Goal: Transaction & Acquisition: Purchase product/service

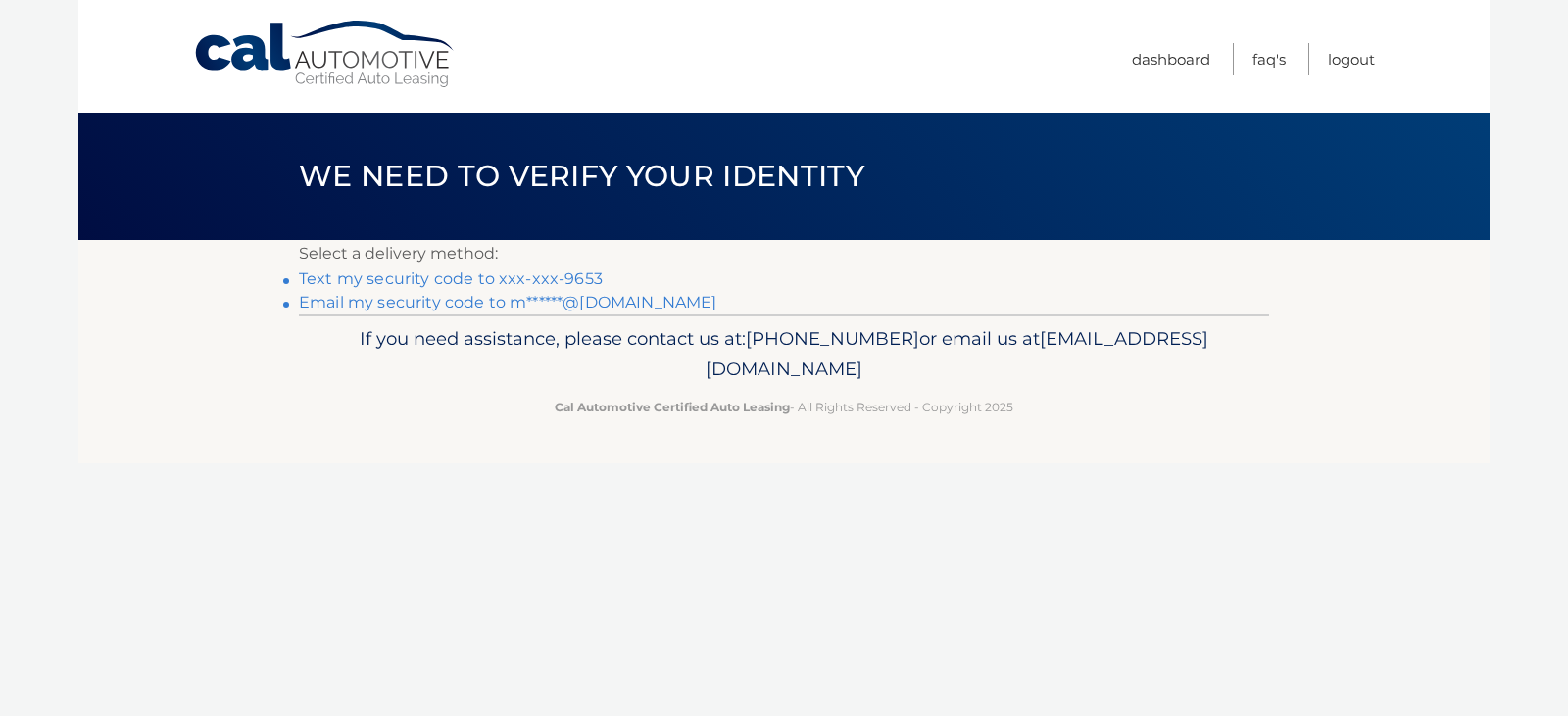
click at [312, 279] on link "Text my security code to xxx-xxx-9653" at bounding box center [451, 278] width 304 height 19
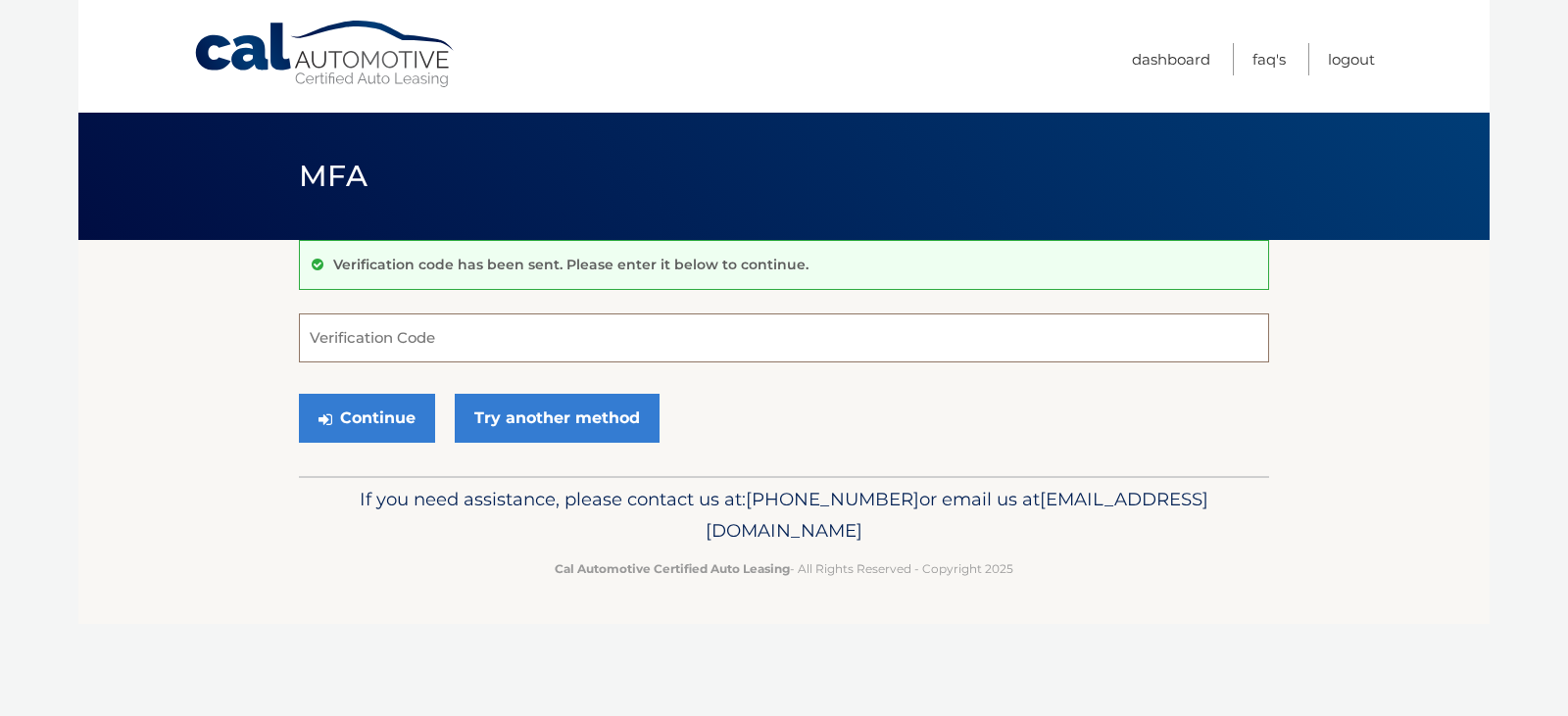
click at [356, 346] on input "Verification Code" at bounding box center [784, 338] width 970 height 49
type input "831812"
click at [373, 417] on button "Continue" at bounding box center [367, 417] width 136 height 49
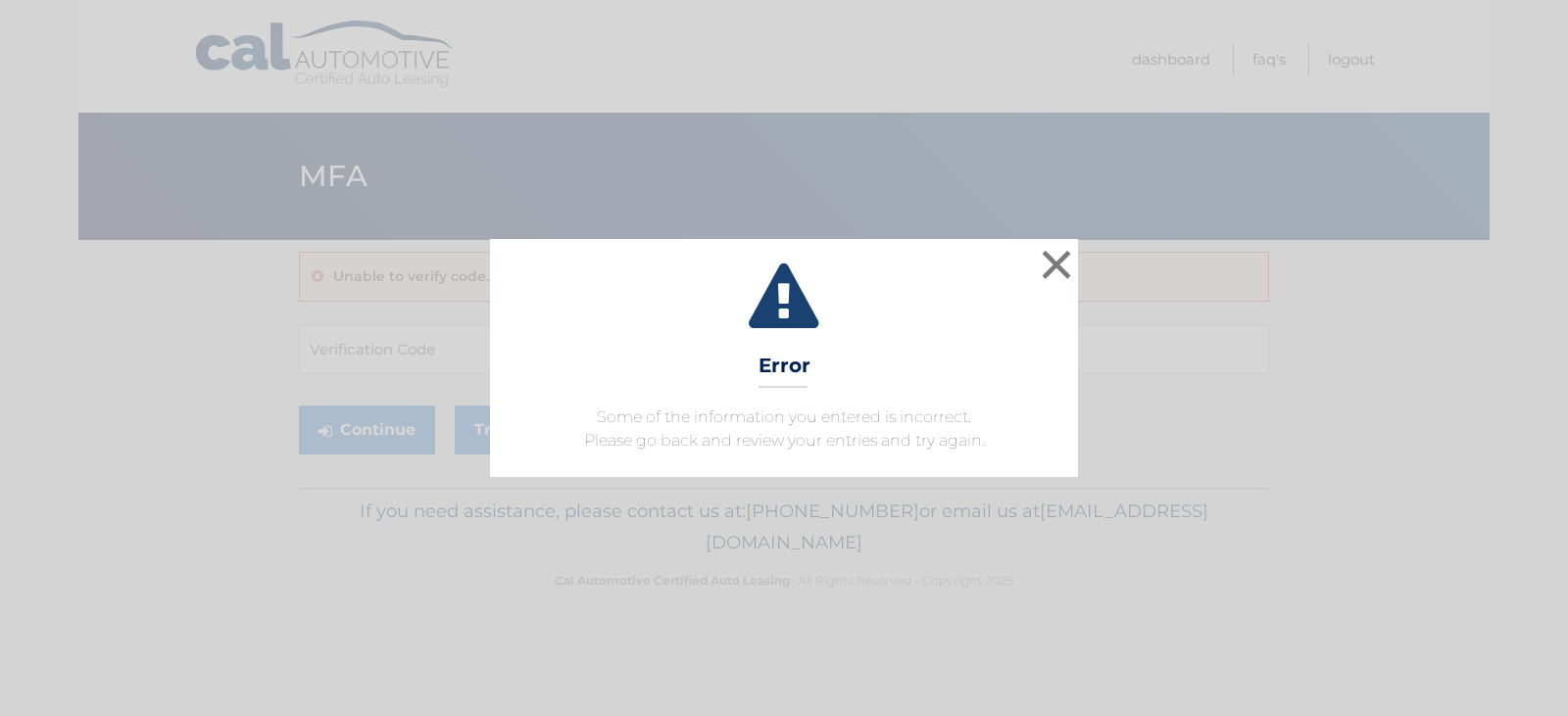
click at [148, 326] on div "× Error Some of the information you entered is incorrect. Please go back and re…" at bounding box center [784, 358] width 1552 height 237
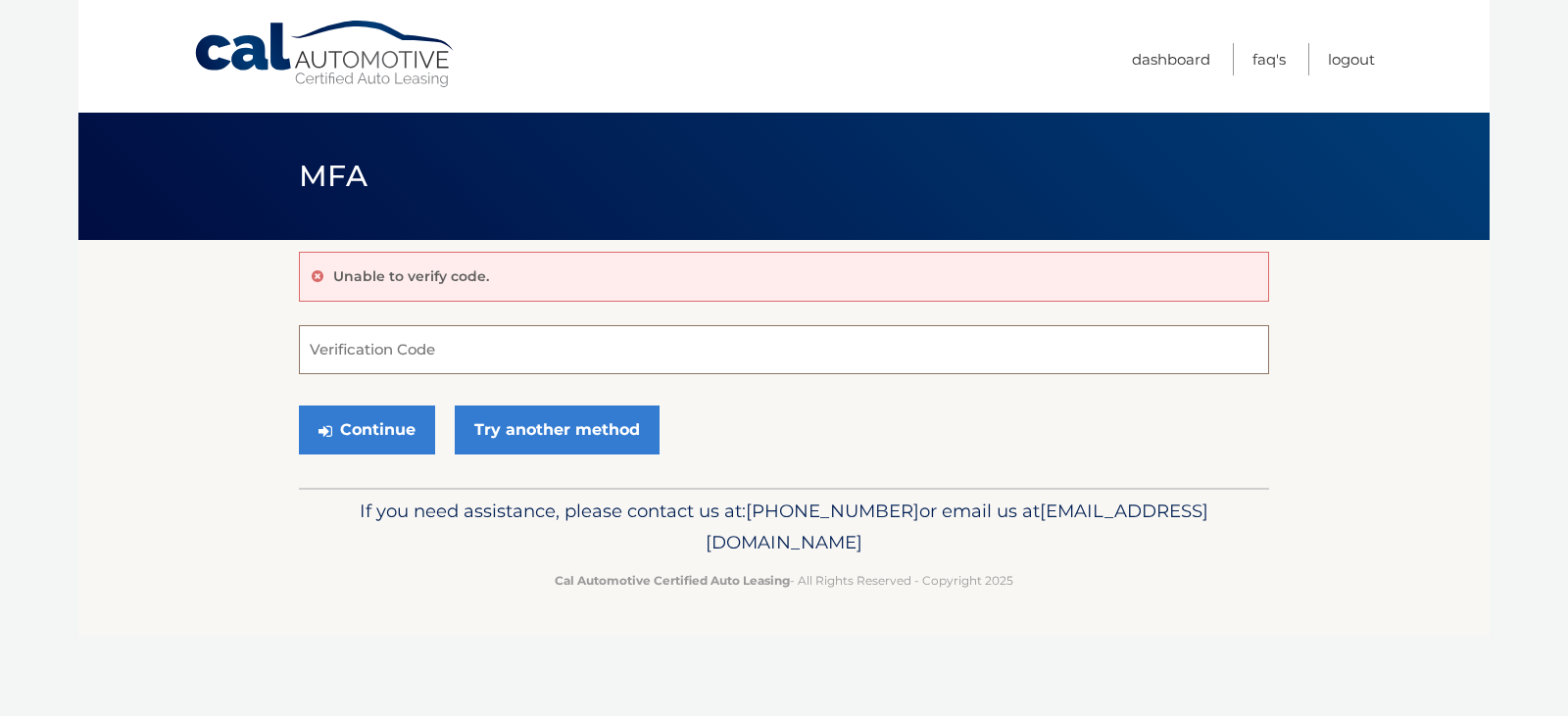
click at [341, 344] on input "Verification Code" at bounding box center [784, 349] width 970 height 49
type input "831812"
click at [372, 435] on button "Continue" at bounding box center [367, 429] width 136 height 49
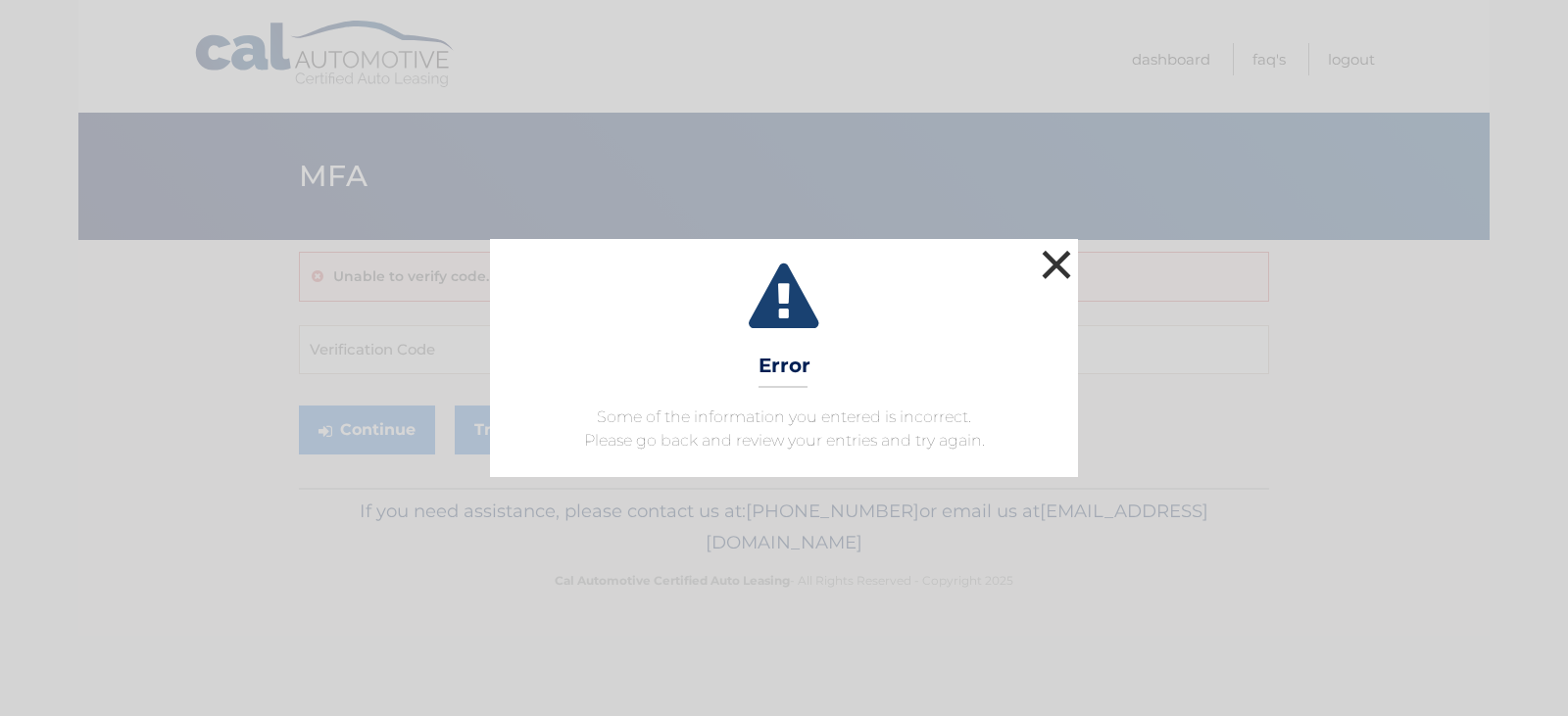
click at [1071, 263] on button "×" at bounding box center [1055, 264] width 39 height 39
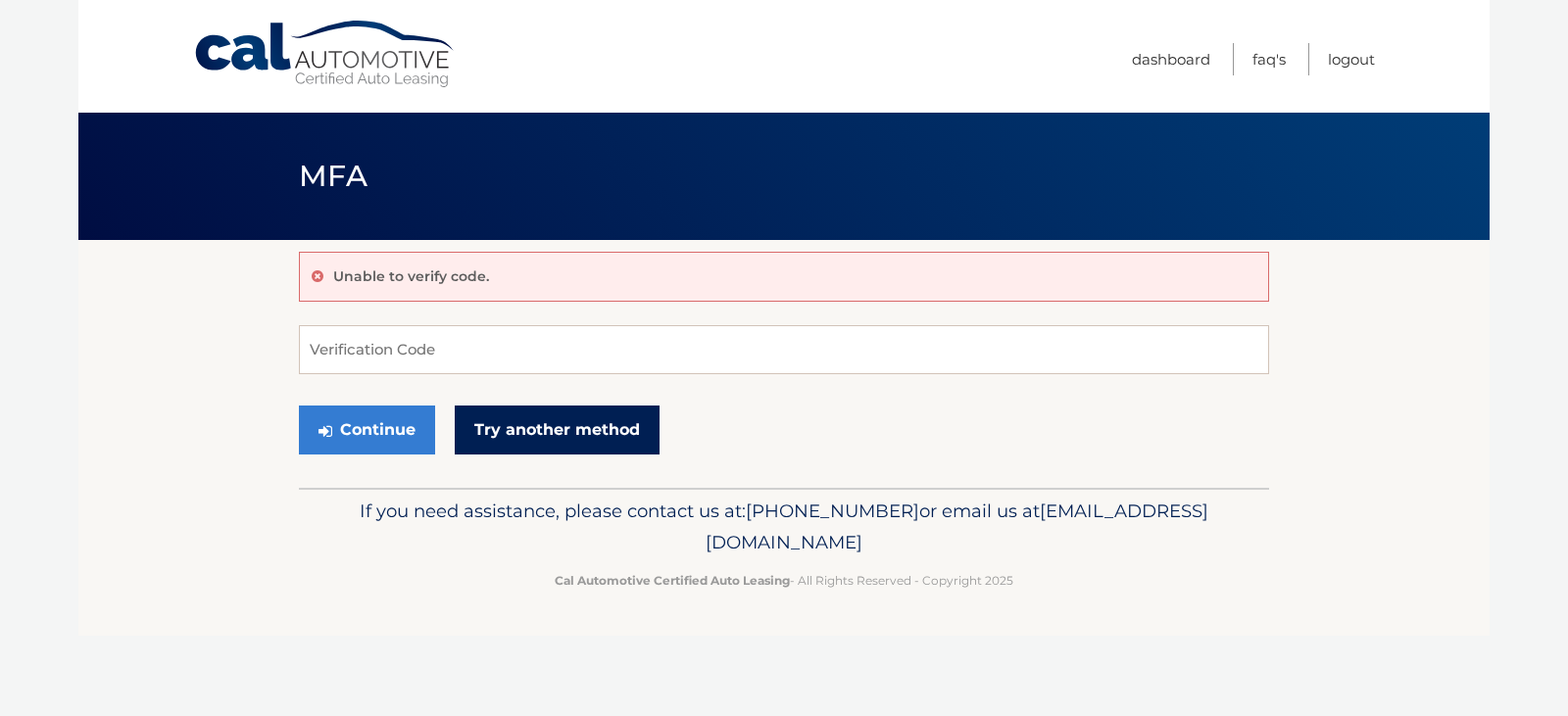
click at [554, 436] on link "Try another method" at bounding box center [557, 429] width 205 height 49
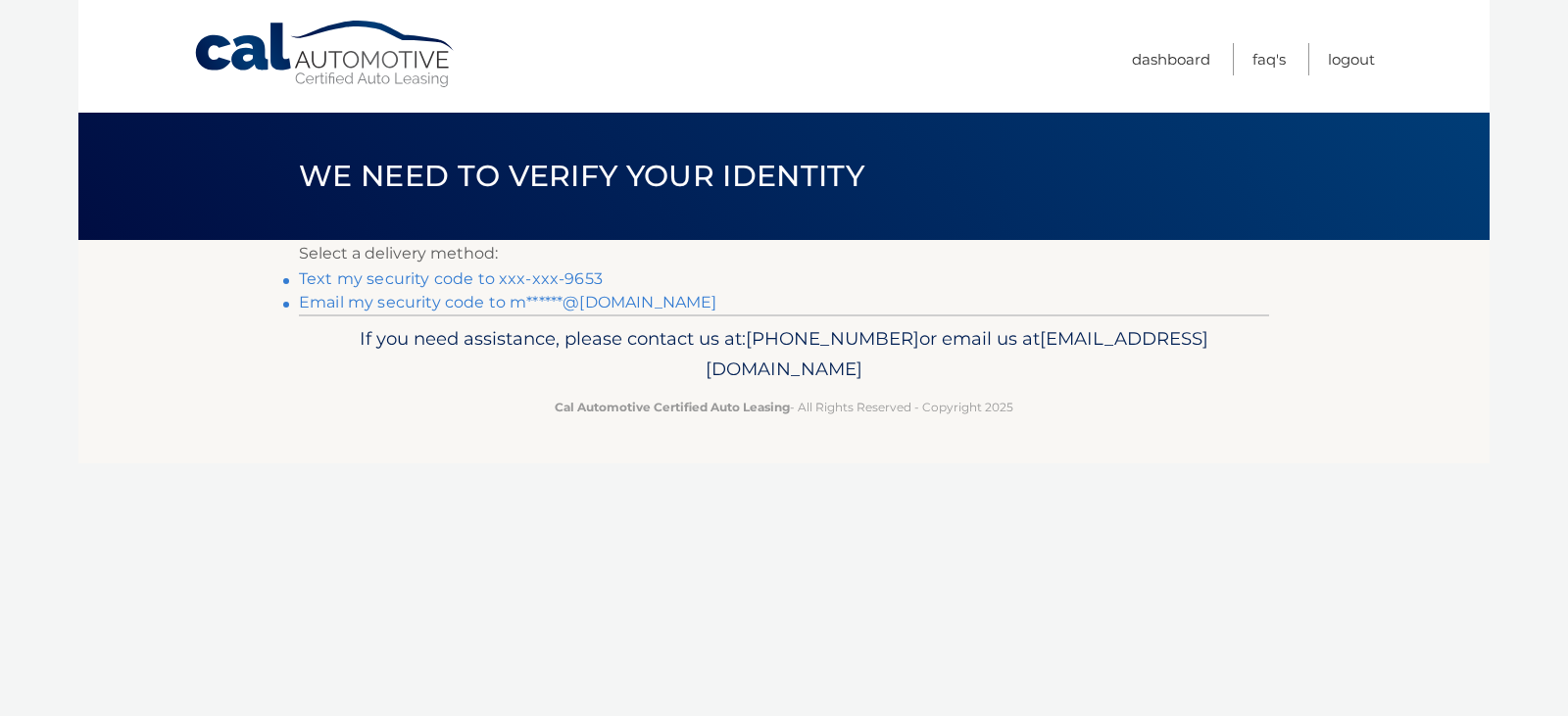
click at [415, 277] on link "Text my security code to xxx-xxx-9653" at bounding box center [451, 278] width 304 height 19
click at [449, 278] on link "Text my security code to xxx-xxx-9653" at bounding box center [451, 278] width 304 height 19
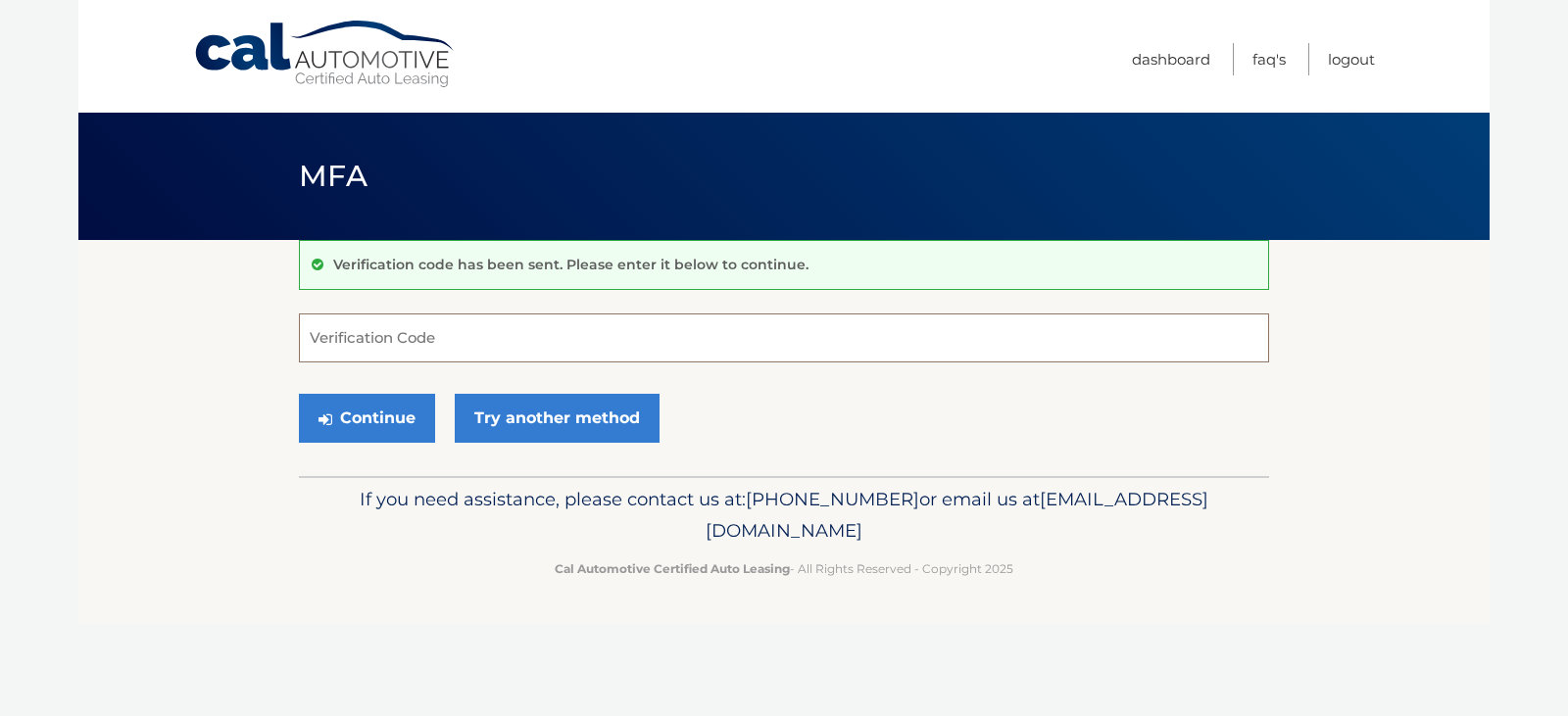
click at [404, 336] on input "Verification Code" at bounding box center [784, 338] width 970 height 49
type input "174606"
click at [379, 419] on button "Continue" at bounding box center [367, 417] width 136 height 49
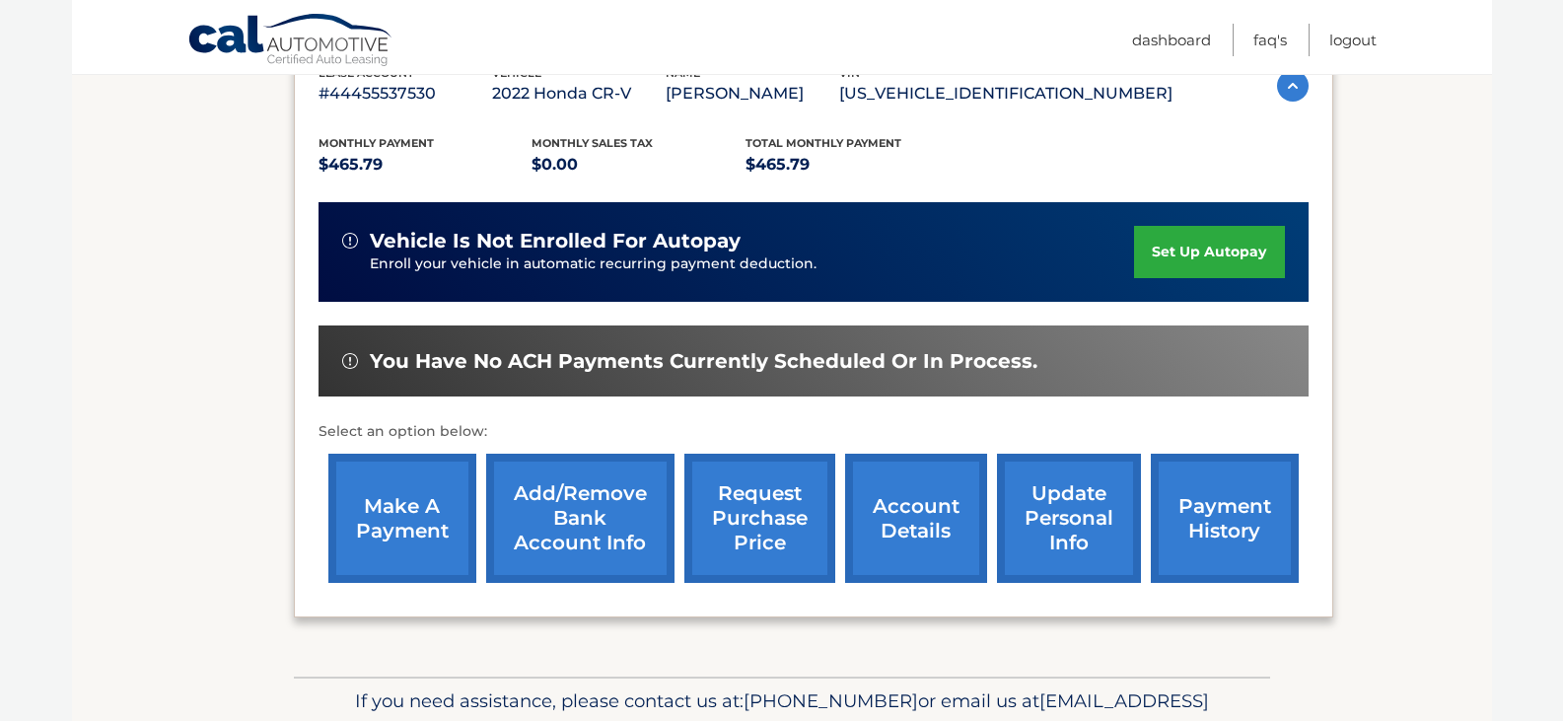
scroll to position [382, 0]
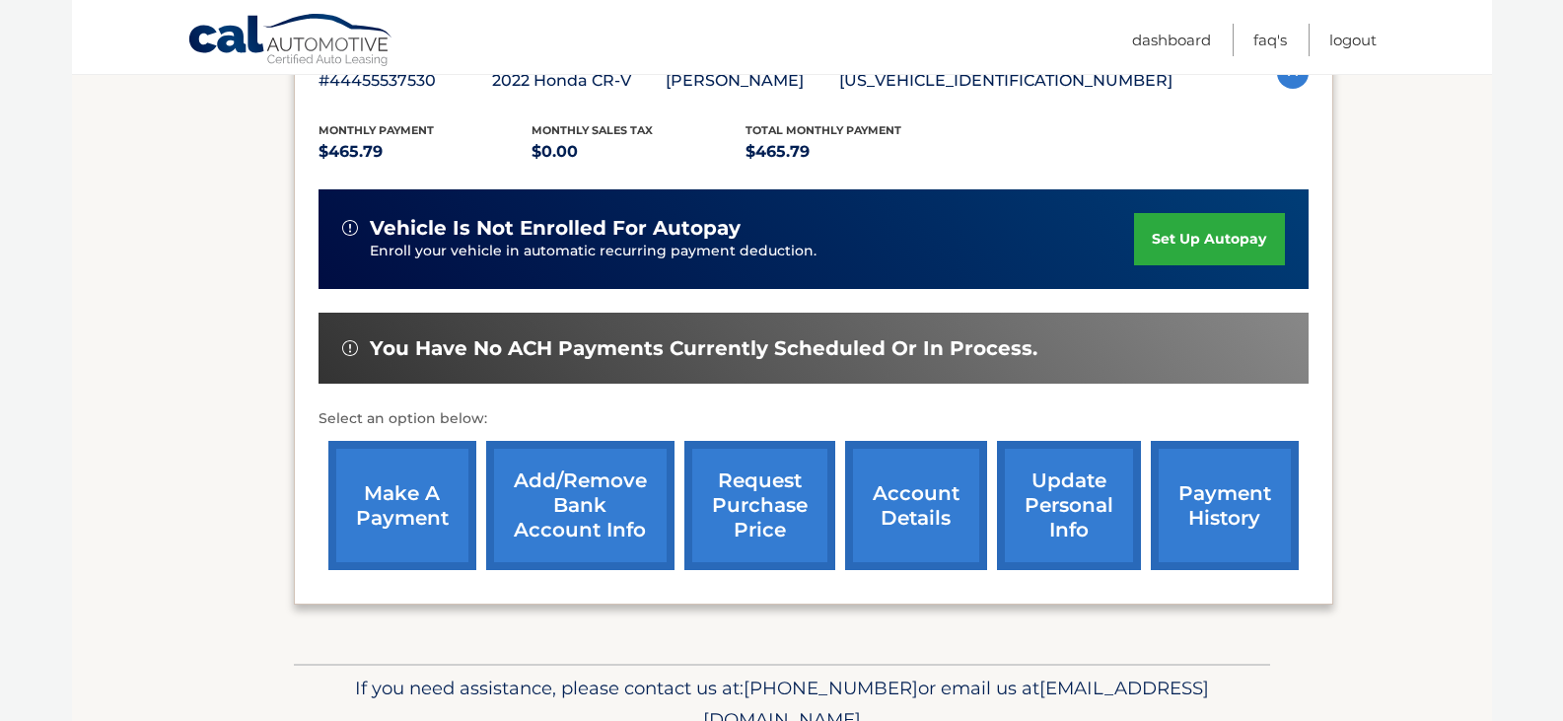
click at [401, 473] on link "make a payment" at bounding box center [402, 505] width 148 height 129
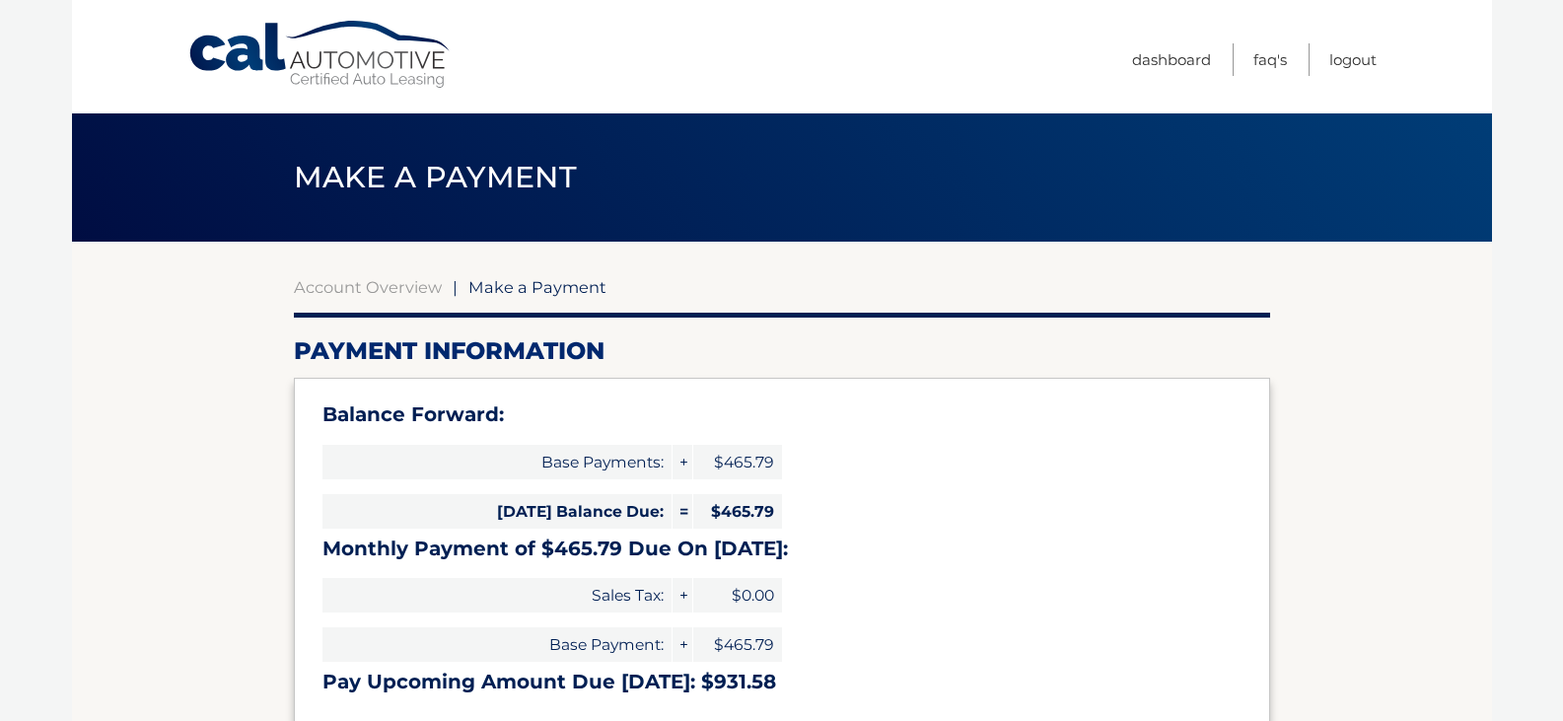
select select "YjZkZDc2MjItZmY1ZC00YzZiLWI3ZjQtZTI5ZDMyMTUxY2Iz"
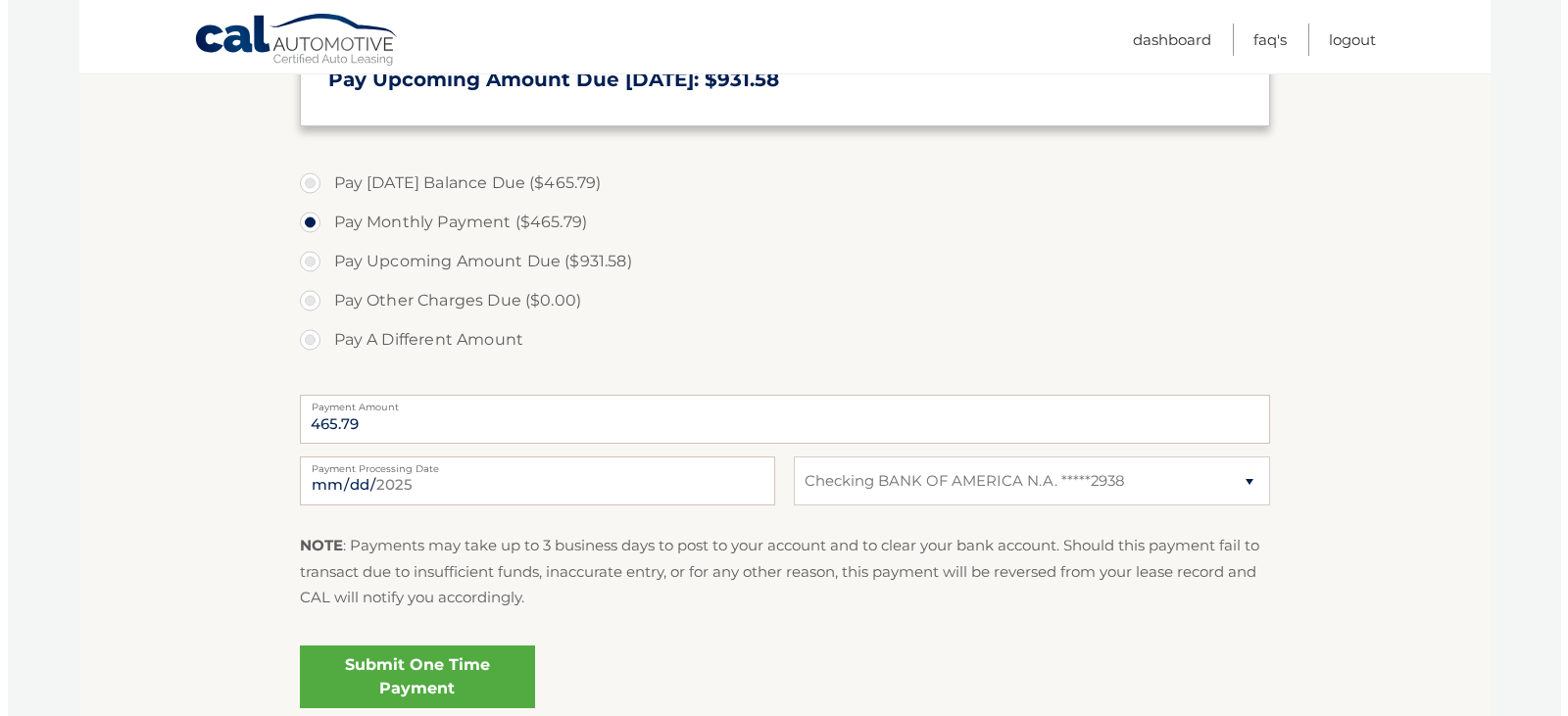
scroll to position [767, 0]
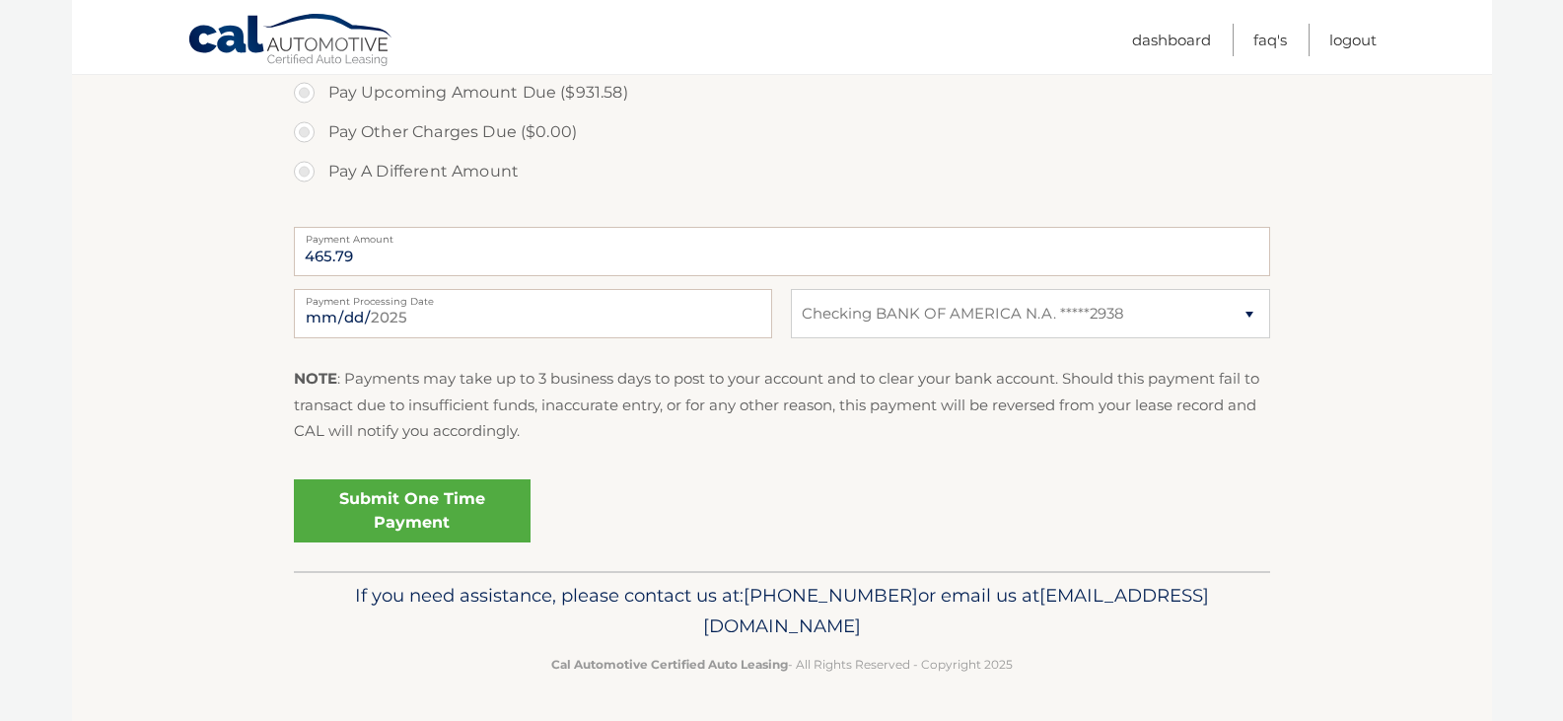
click at [414, 520] on link "Submit One Time Payment" at bounding box center [412, 510] width 237 height 63
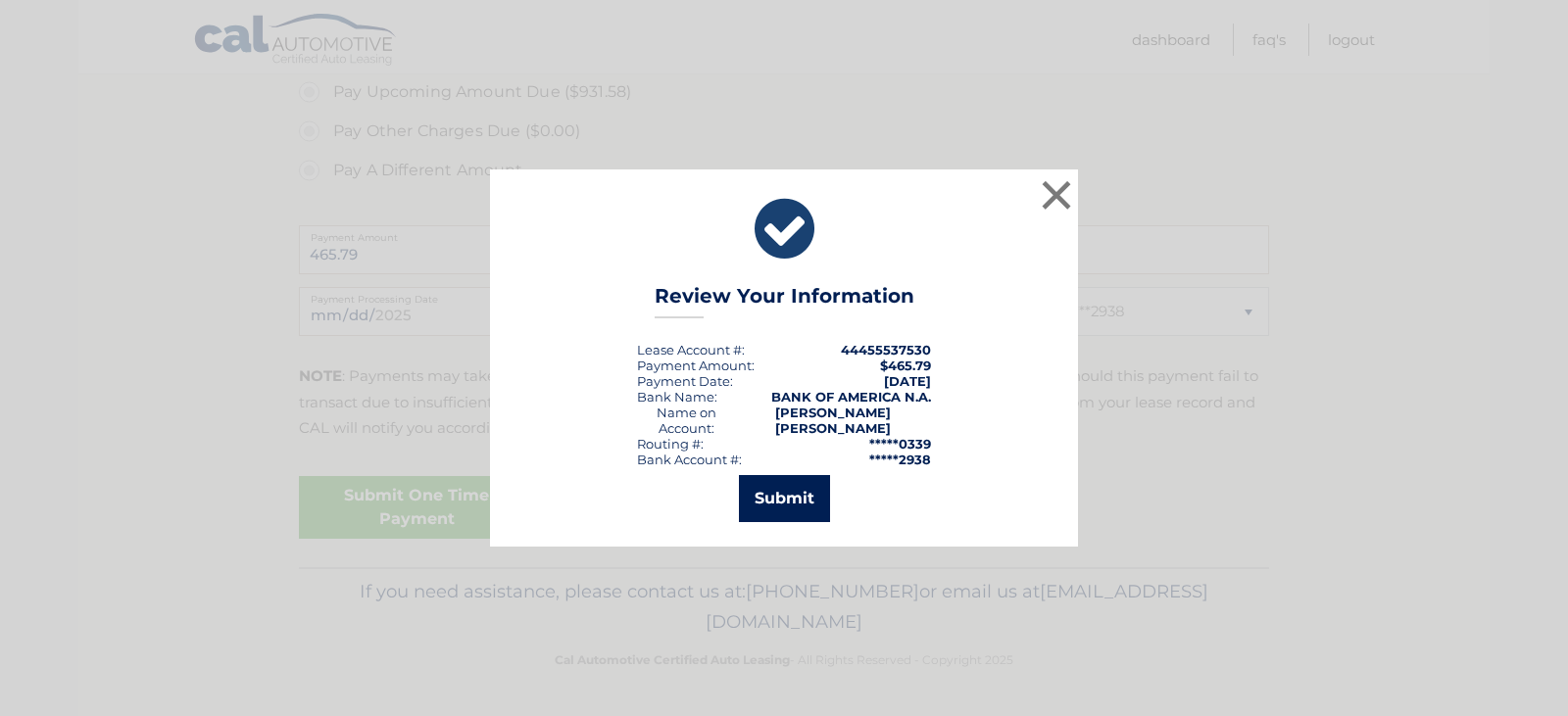
click at [756, 497] on button "Submit" at bounding box center [784, 498] width 91 height 47
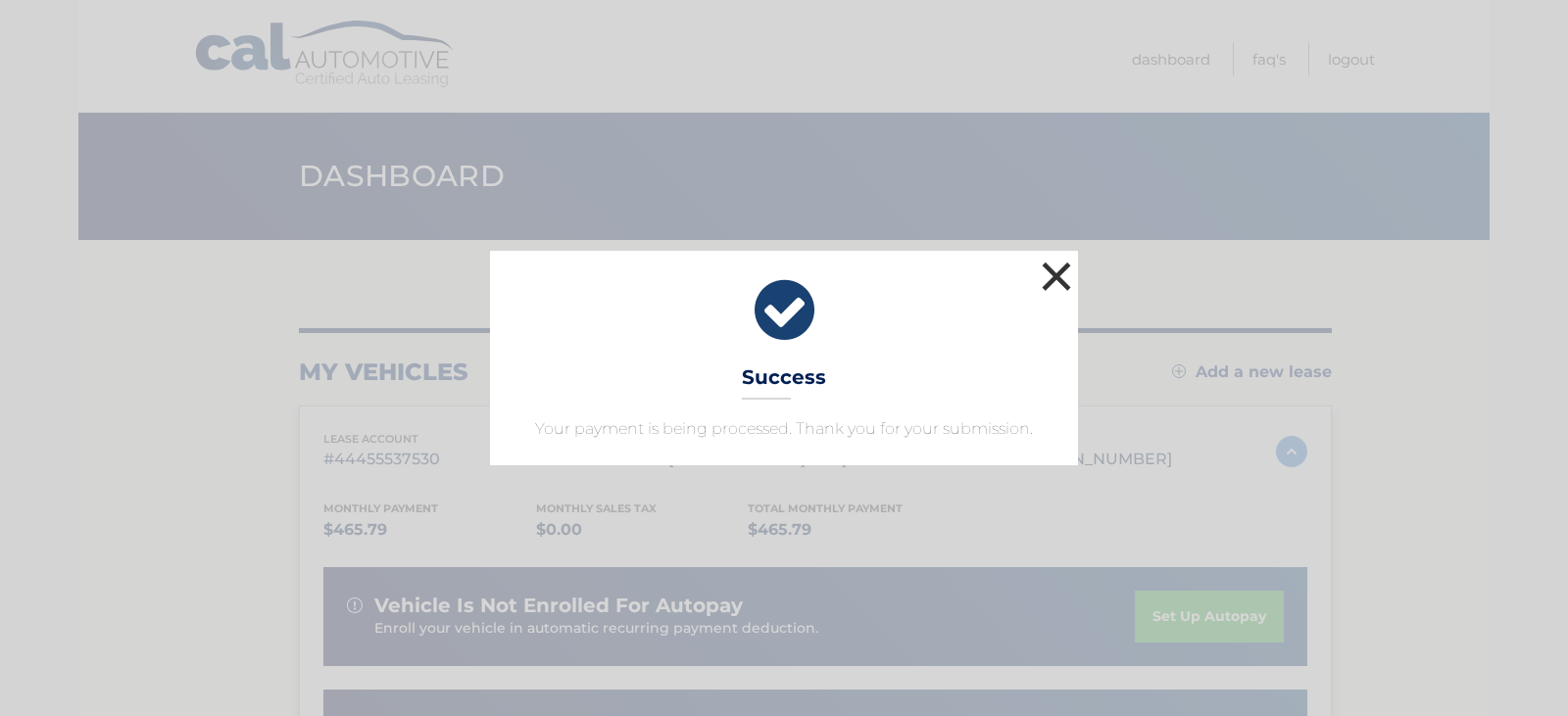
click at [1049, 273] on button "×" at bounding box center [1055, 275] width 39 height 39
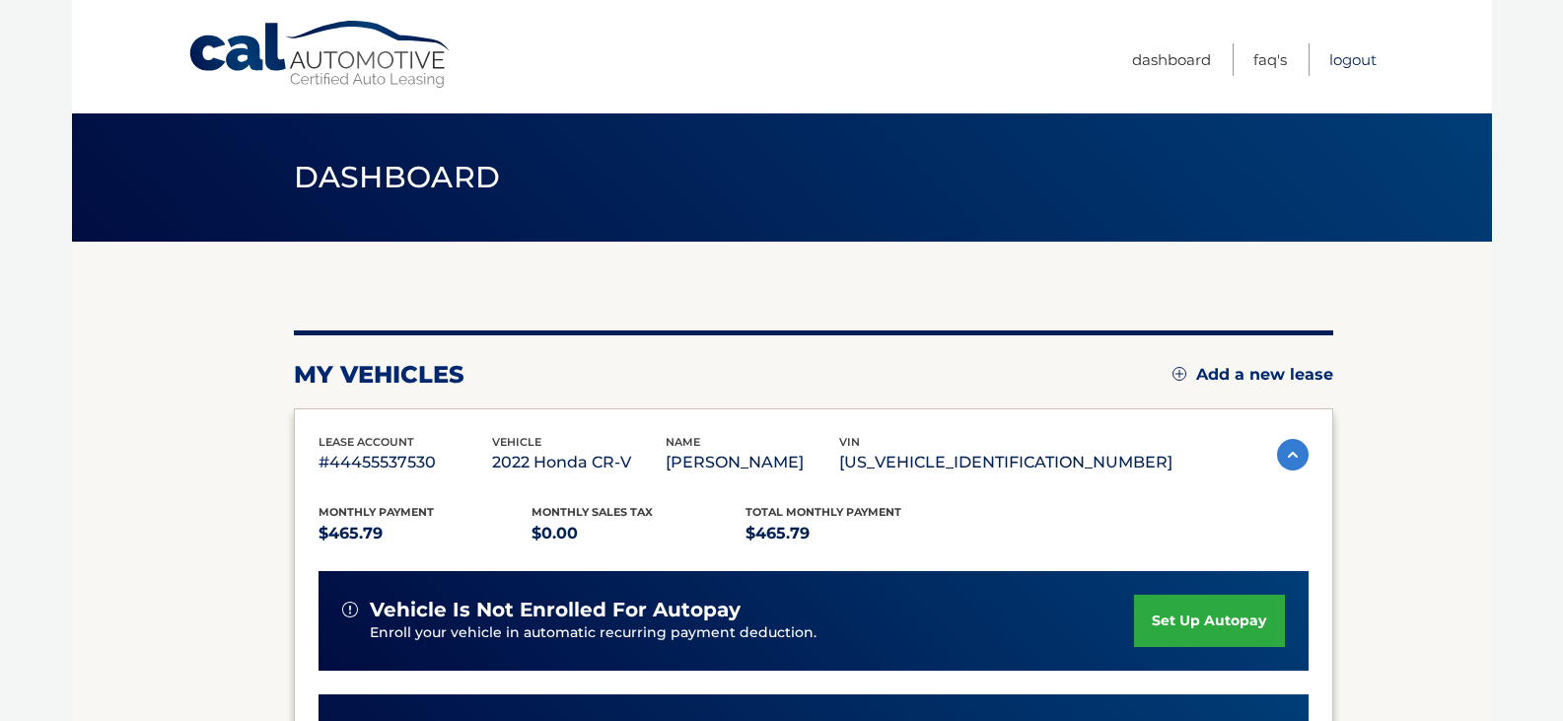
click at [1340, 56] on link "Logout" at bounding box center [1352, 59] width 47 height 33
